Goal: Browse casually: Explore the website without a specific task or goal

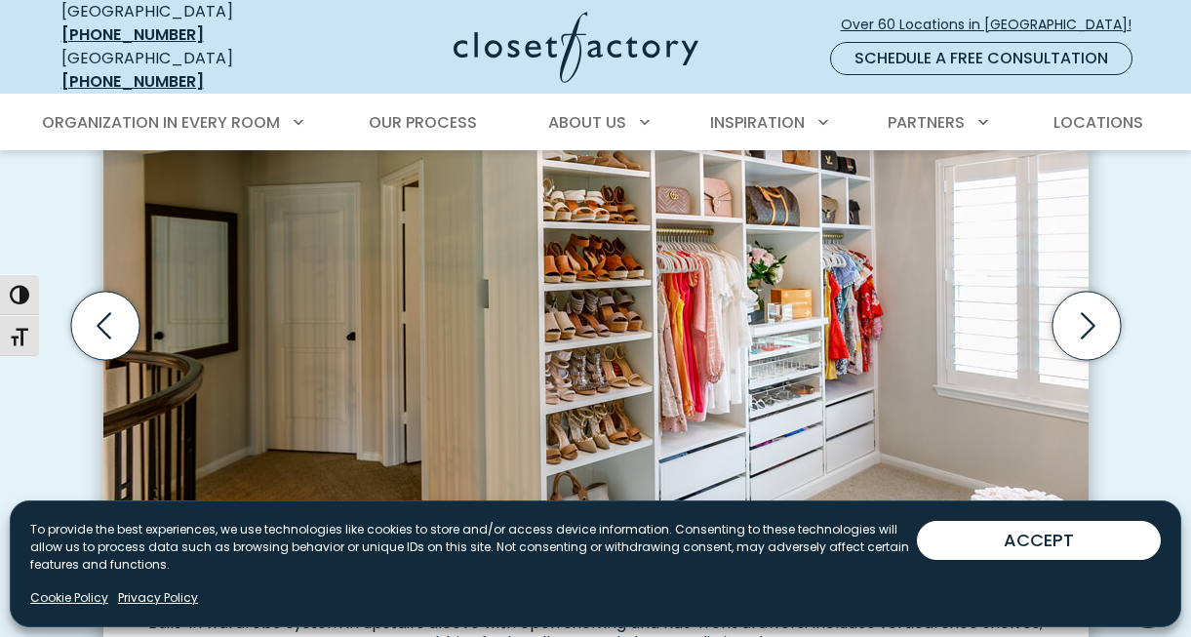
scroll to position [667, 0]
click at [1094, 319] on icon "Next slide" at bounding box center [1086, 327] width 68 height 68
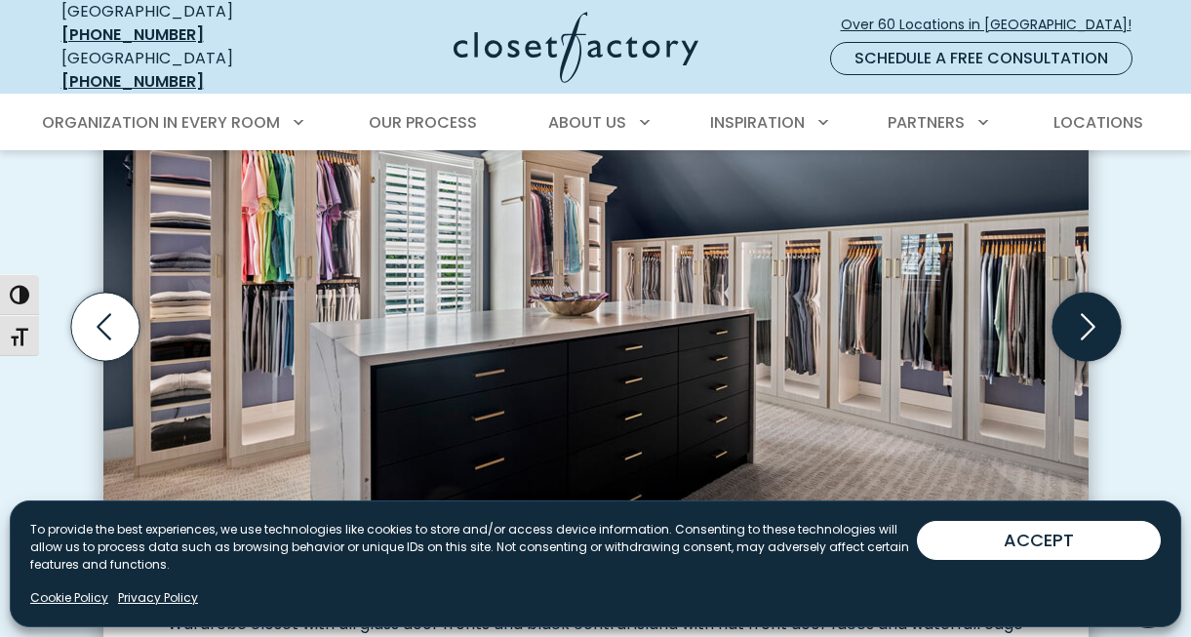
click at [1094, 319] on icon "Next slide" at bounding box center [1086, 327] width 68 height 68
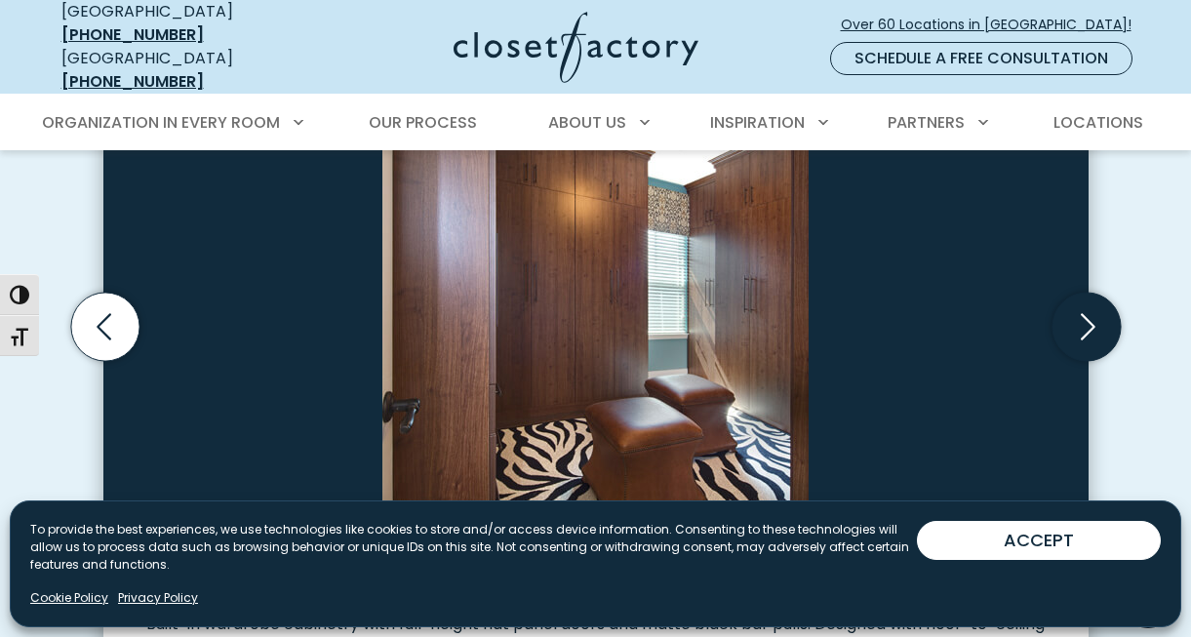
click at [1094, 319] on icon "Next slide" at bounding box center [1086, 327] width 68 height 68
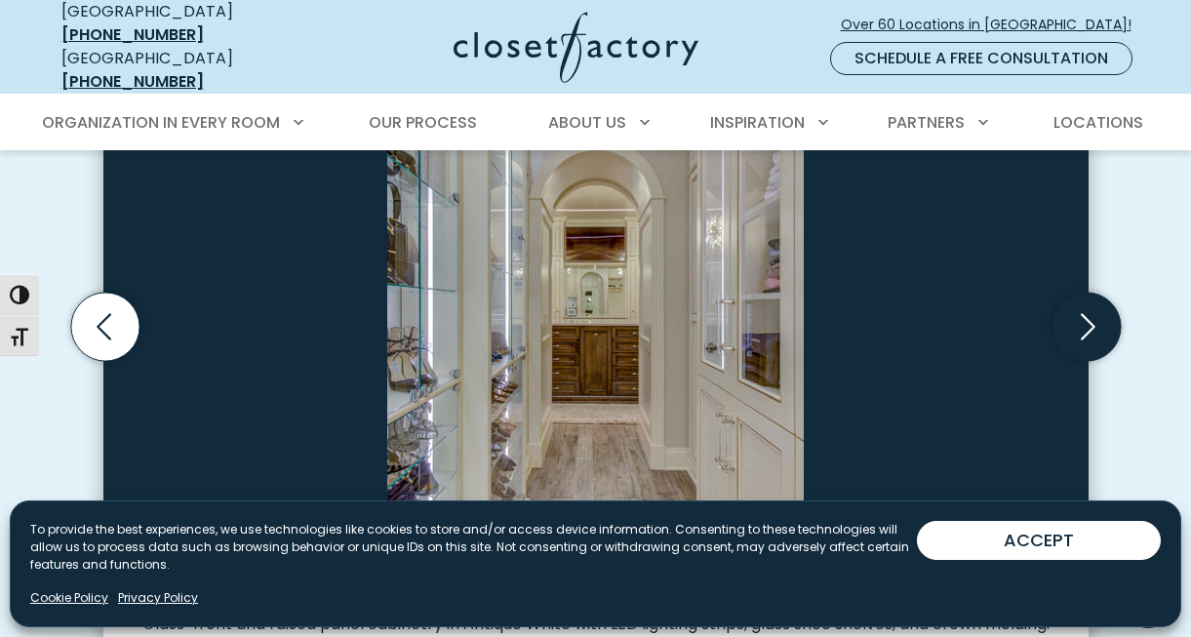
click at [1094, 319] on icon "Next slide" at bounding box center [1086, 327] width 68 height 68
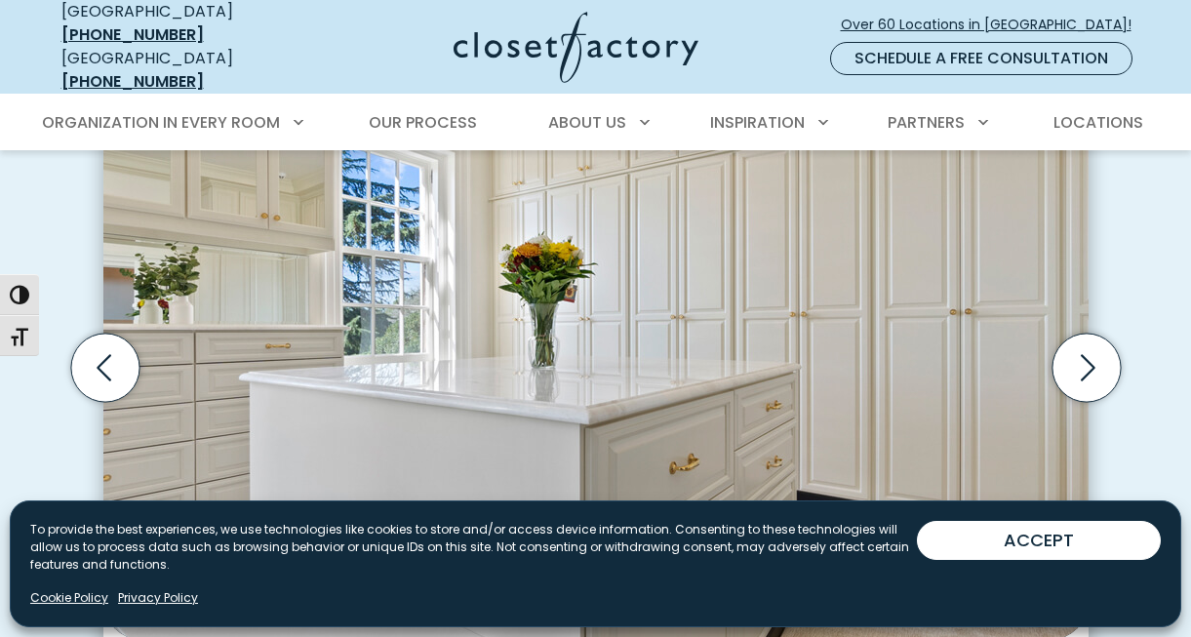
scroll to position [626, 0]
click at [1073, 360] on icon "Next slide" at bounding box center [1086, 368] width 68 height 68
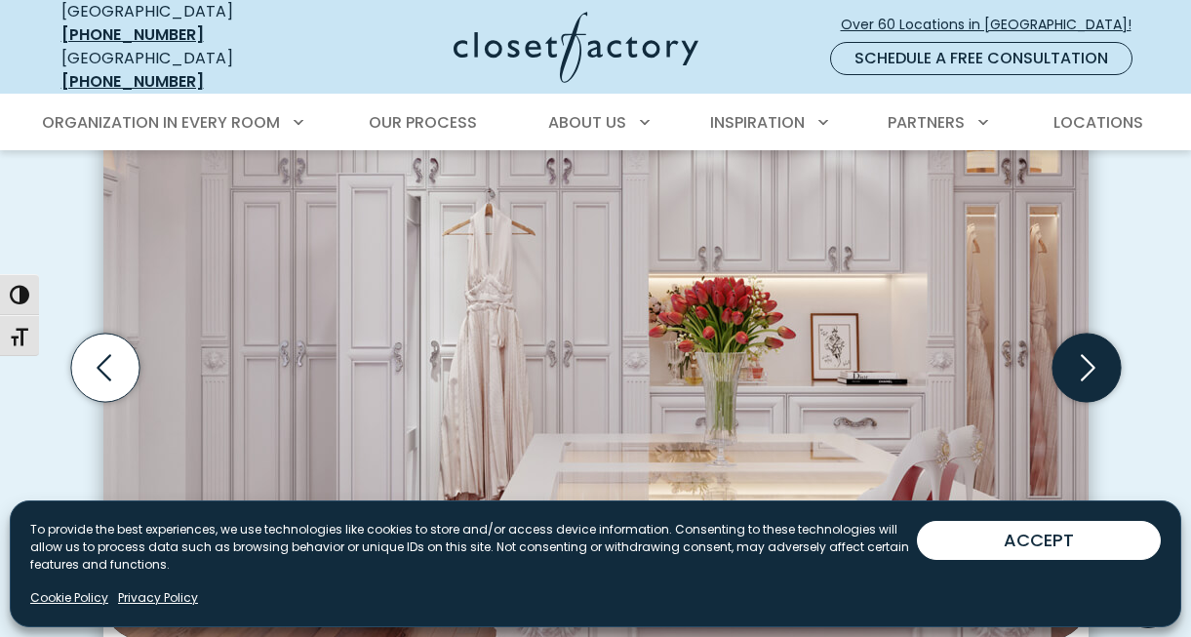
click at [1083, 346] on icon "Next slide" at bounding box center [1086, 368] width 68 height 68
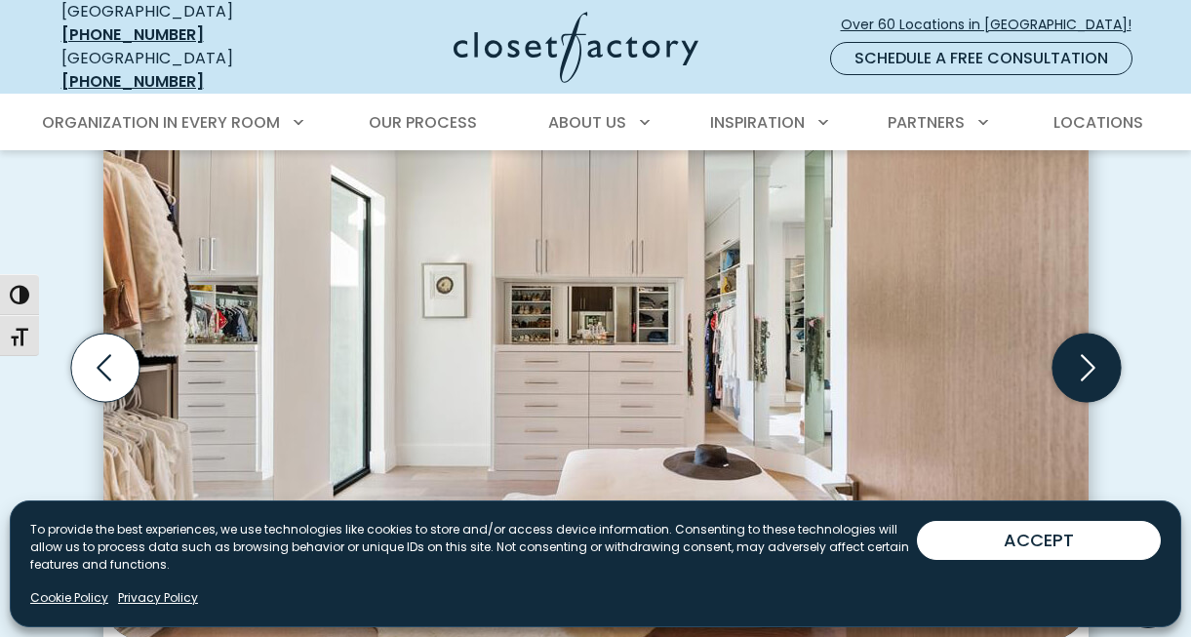
click at [1083, 346] on icon "Next slide" at bounding box center [1086, 368] width 68 height 68
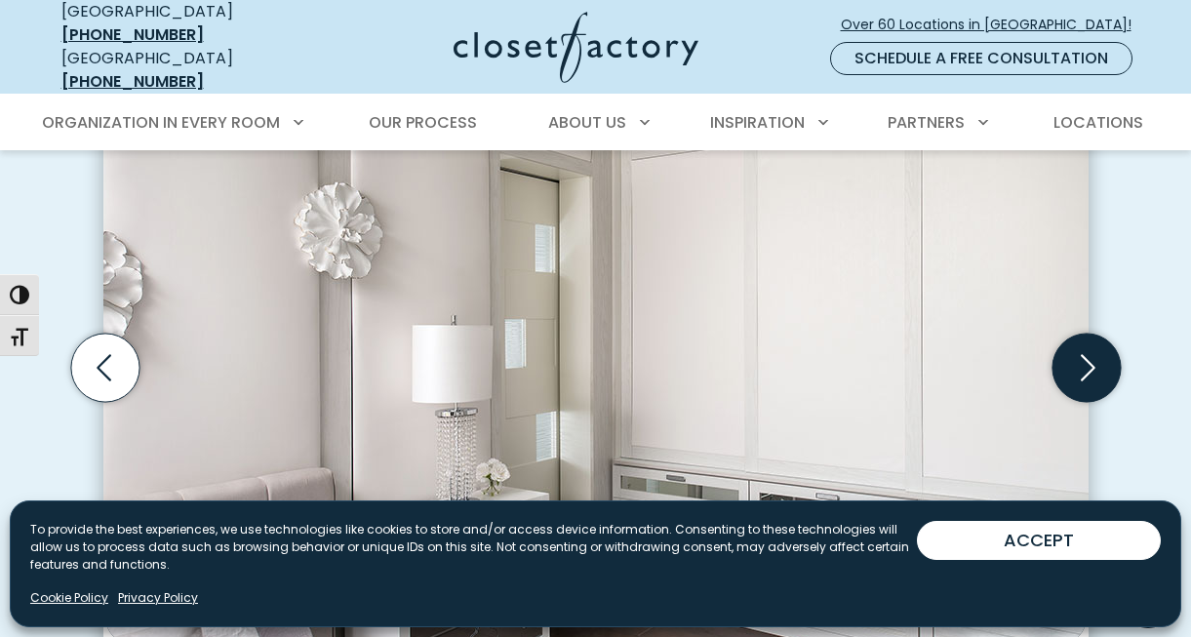
click at [1083, 346] on icon "Next slide" at bounding box center [1086, 368] width 68 height 68
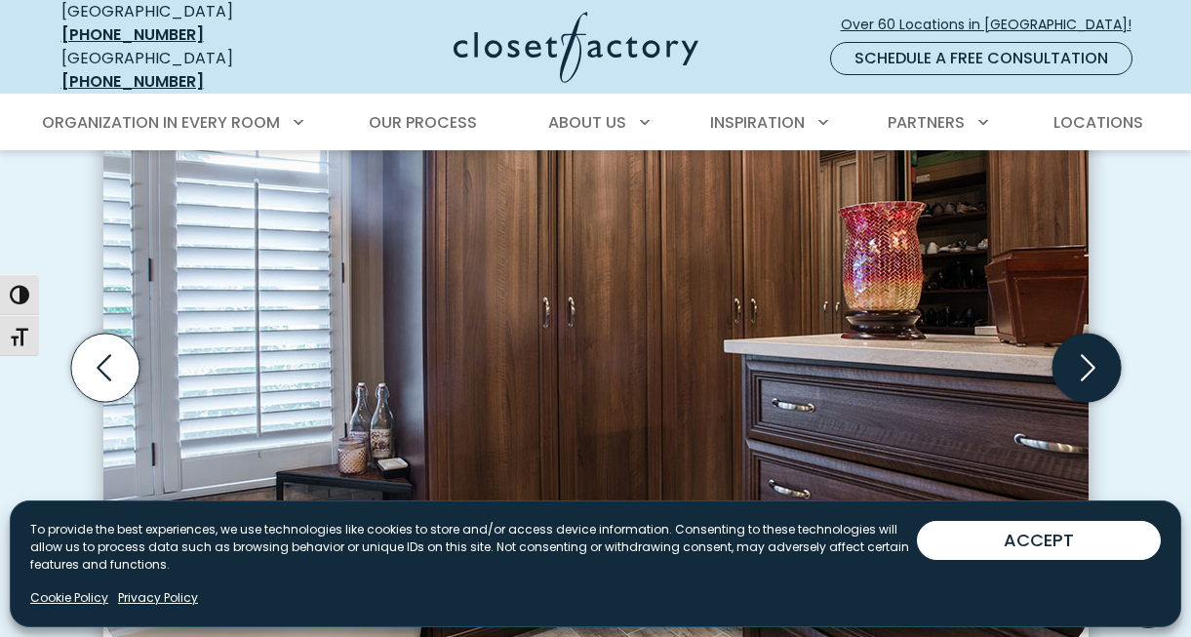
click at [1083, 346] on icon "Next slide" at bounding box center [1086, 368] width 68 height 68
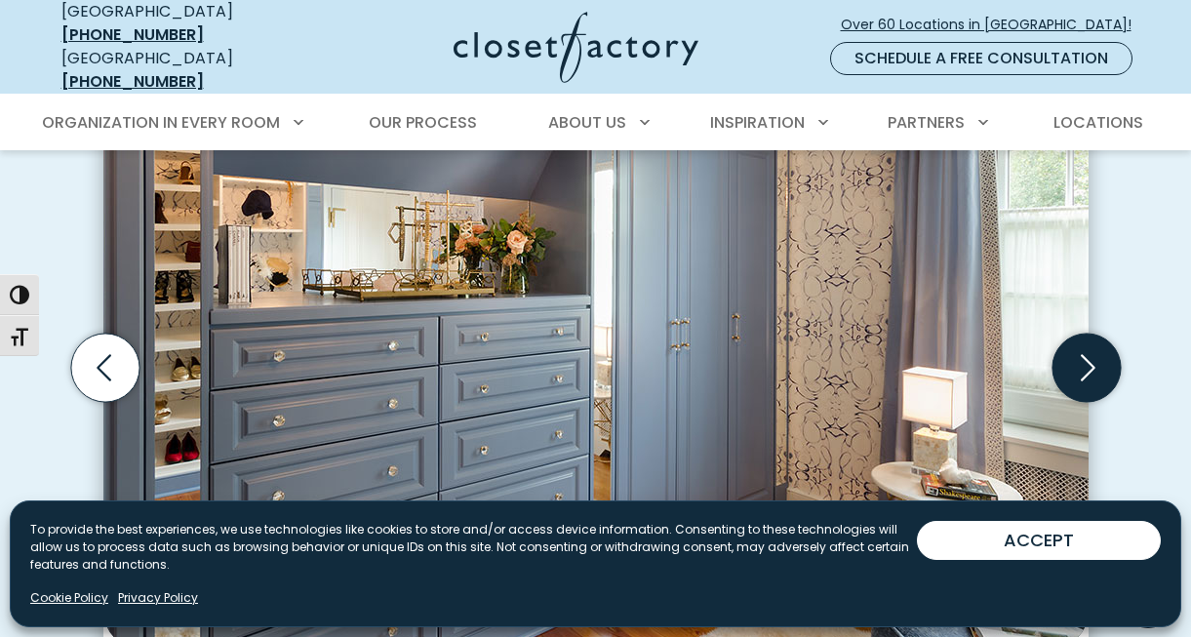
click at [1083, 346] on icon "Next slide" at bounding box center [1086, 368] width 68 height 68
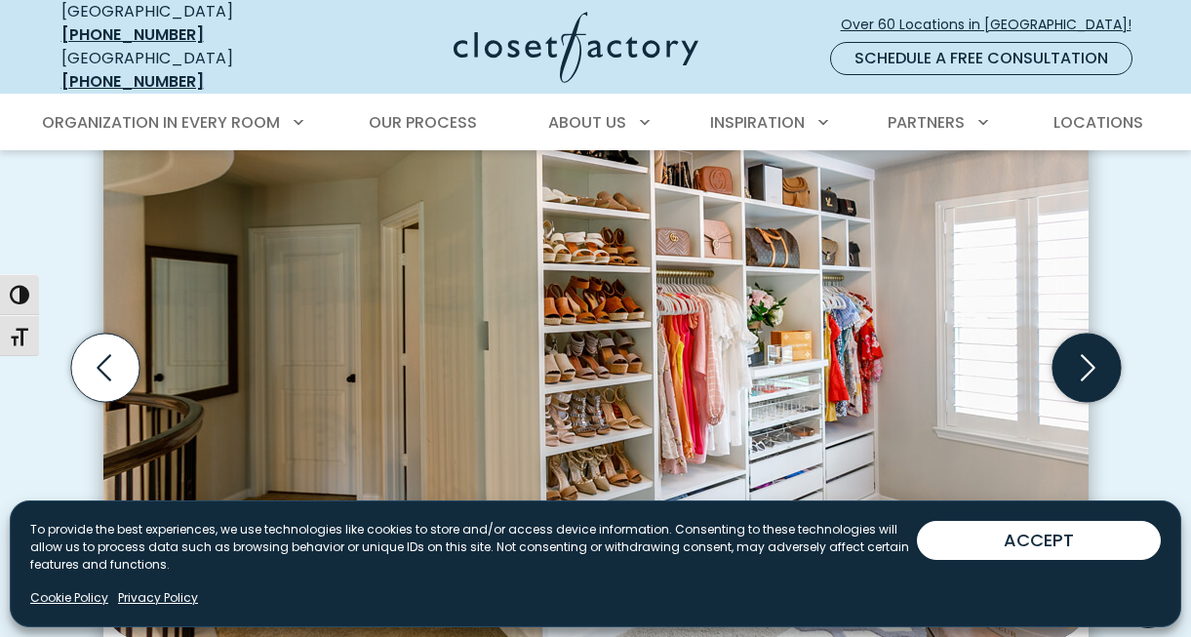
click at [1083, 346] on icon "Next slide" at bounding box center [1086, 368] width 68 height 68
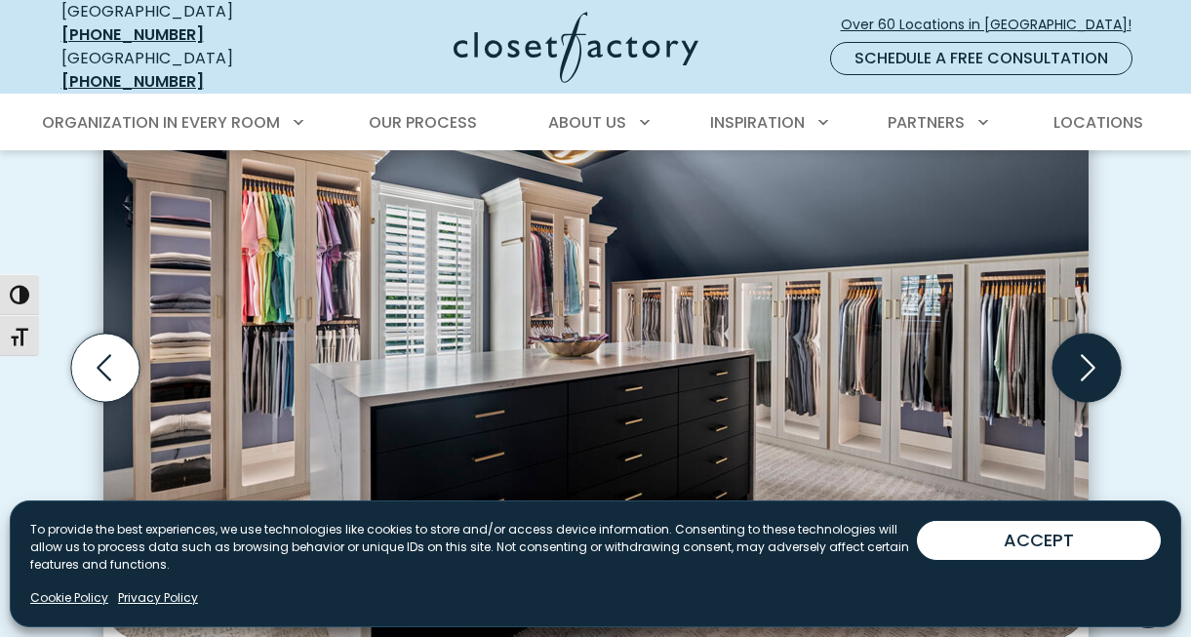
click at [1083, 346] on icon "Next slide" at bounding box center [1086, 368] width 68 height 68
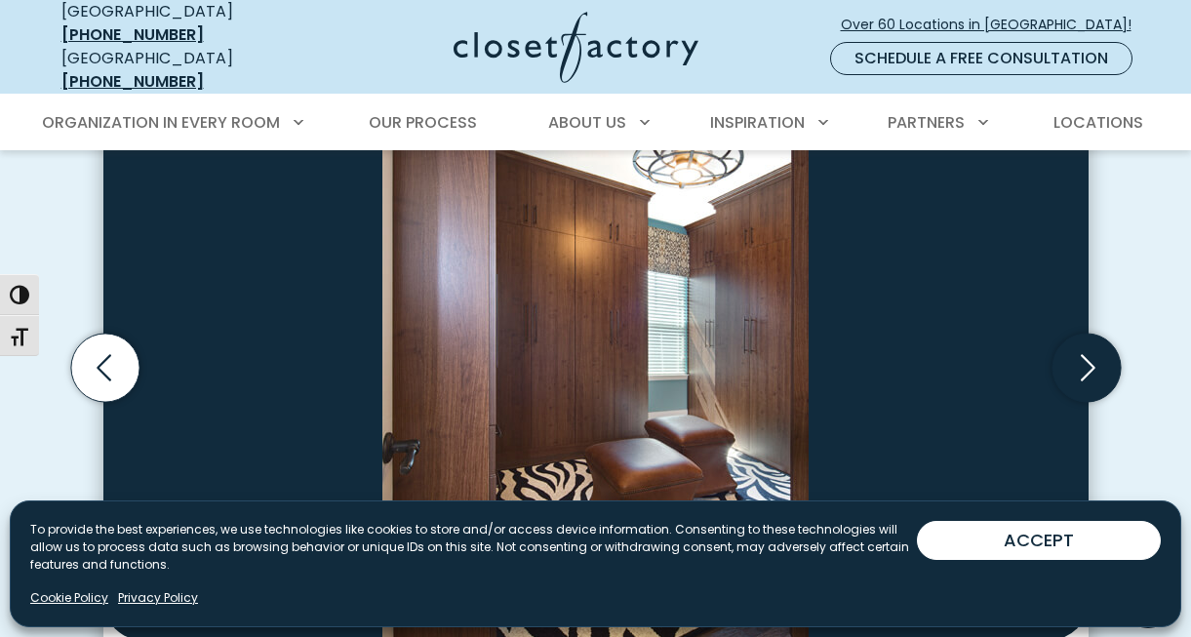
click at [1083, 346] on icon "Next slide" at bounding box center [1086, 368] width 68 height 68
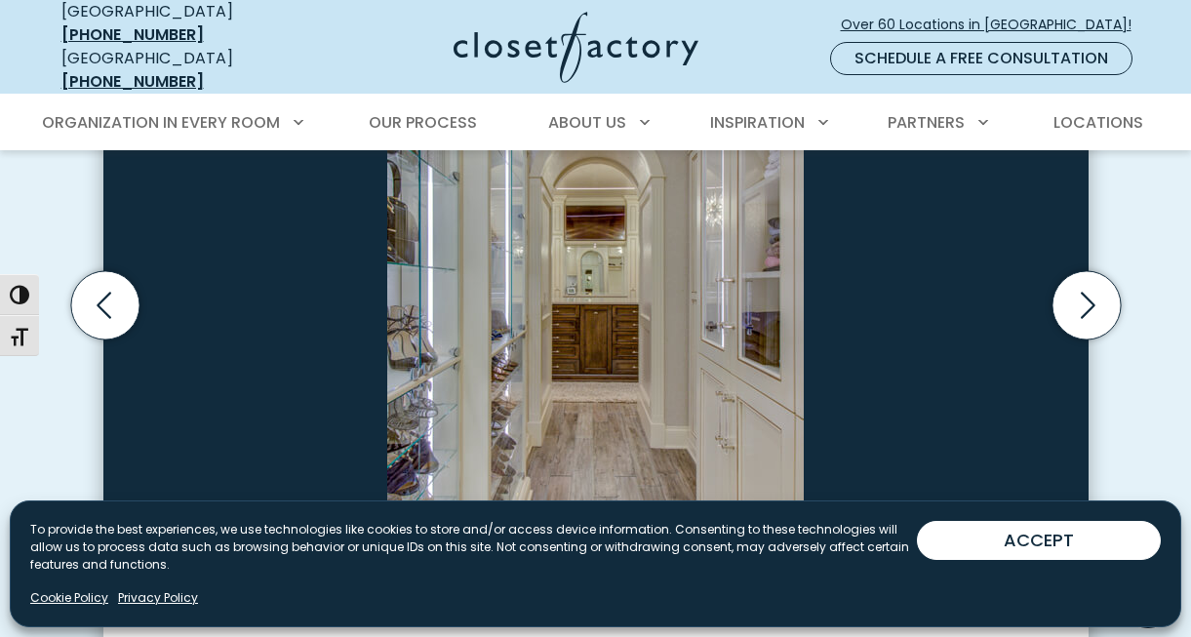
scroll to position [682, 0]
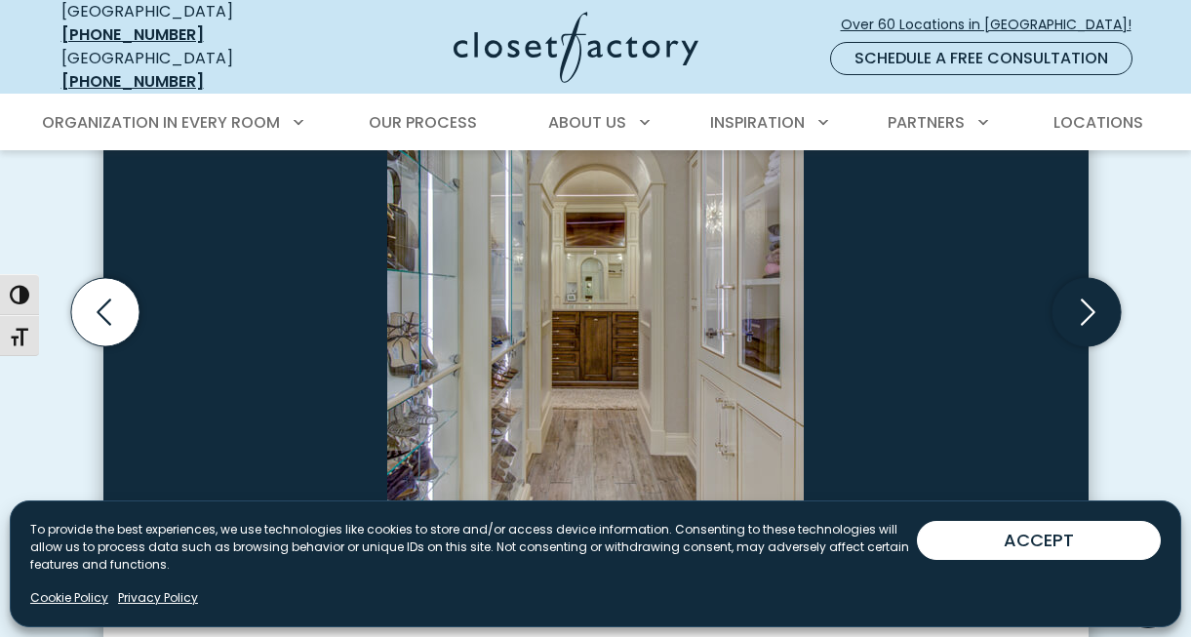
click at [1080, 295] on icon "Next slide" at bounding box center [1086, 312] width 68 height 68
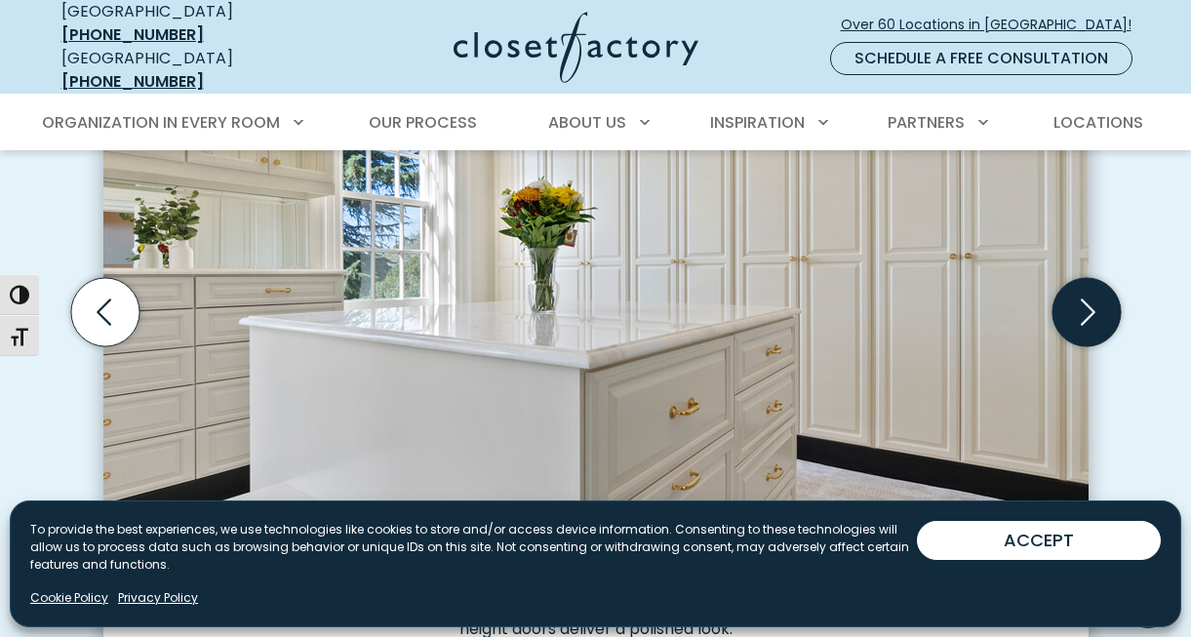
click at [1080, 295] on icon "Next slide" at bounding box center [1086, 312] width 68 height 68
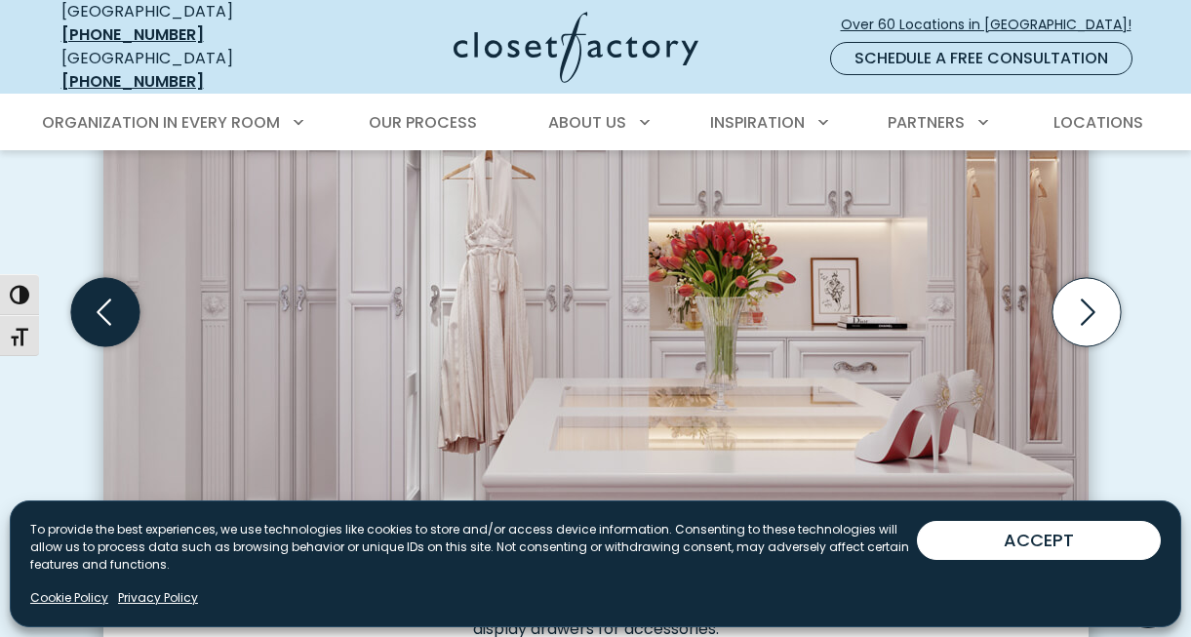
click at [114, 305] on icon "Previous slide" at bounding box center [104, 312] width 68 height 68
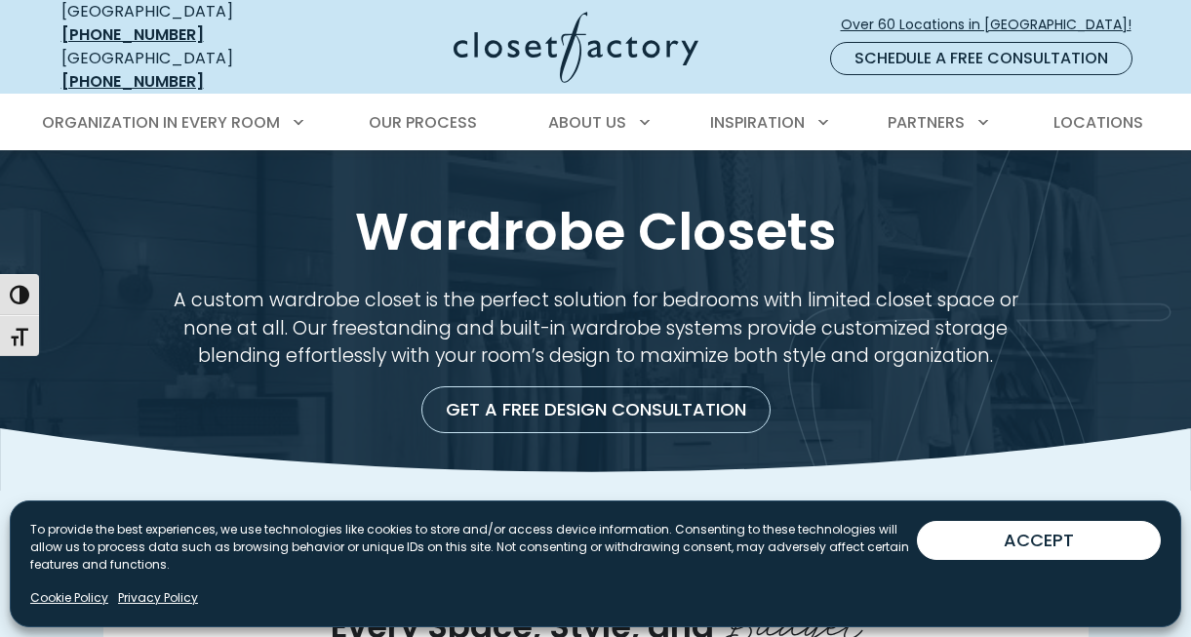
scroll to position [0, 0]
